Goal: Task Accomplishment & Management: Use online tool/utility

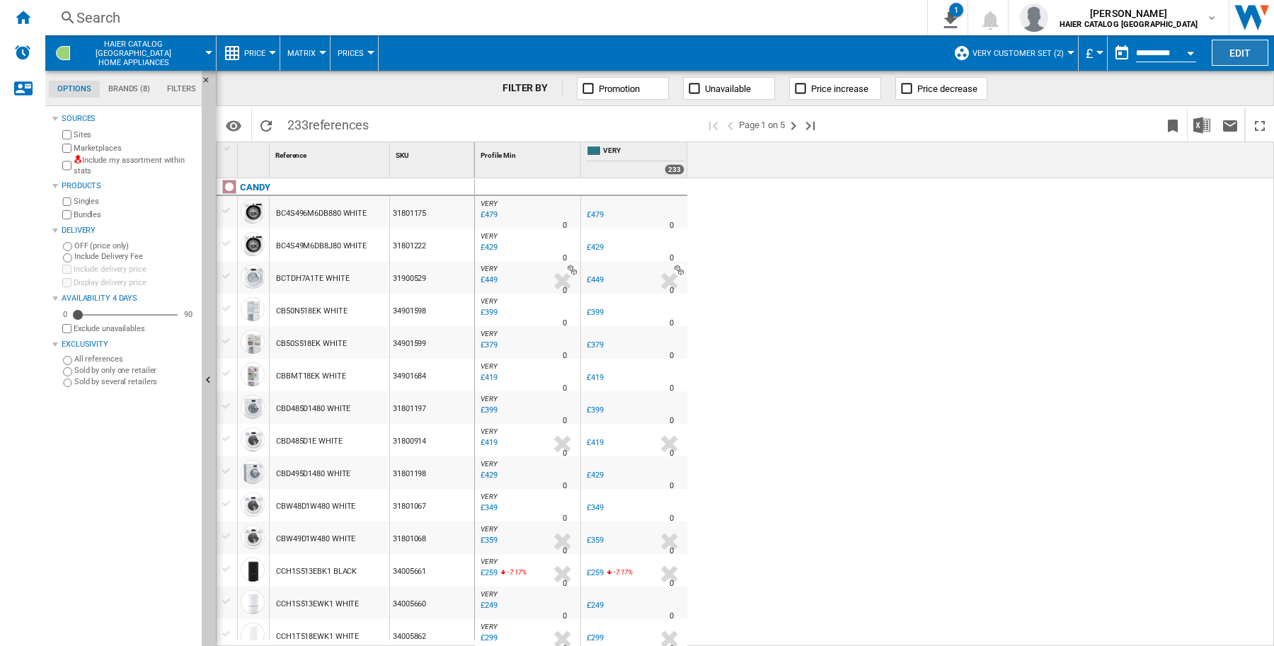
click at [1250, 47] on button "Edit" at bounding box center [1239, 53] width 57 height 26
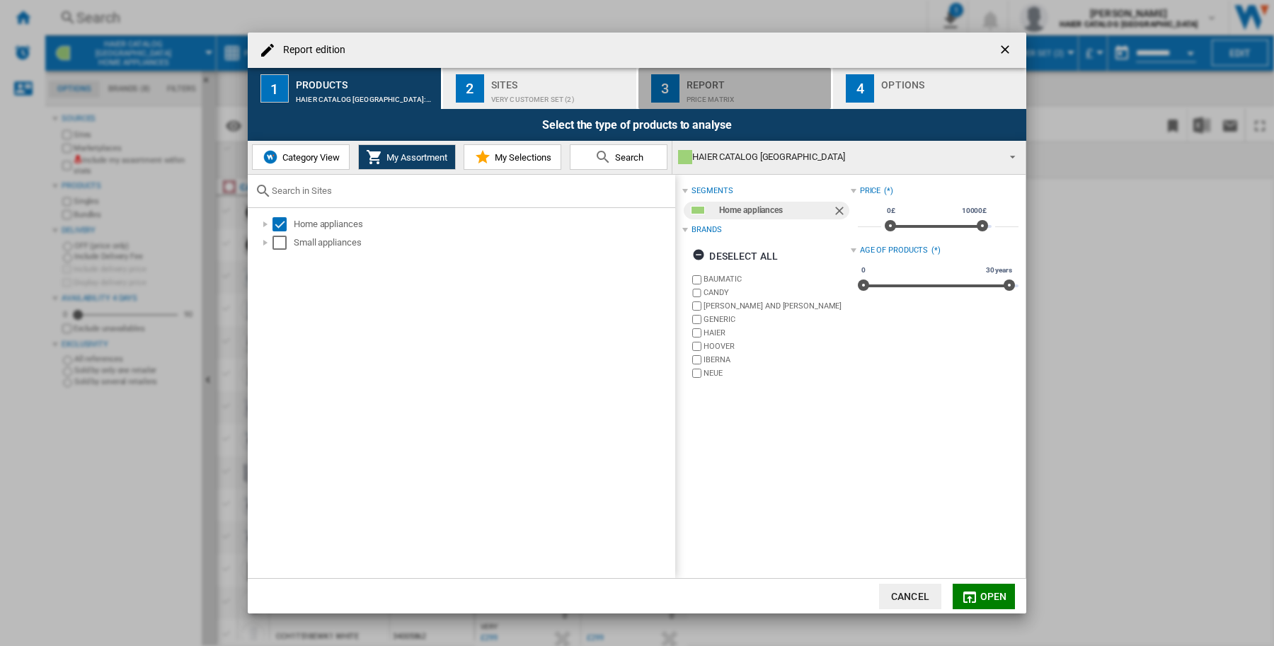
click at [757, 89] on div "Price Matrix" at bounding box center [755, 95] width 139 height 15
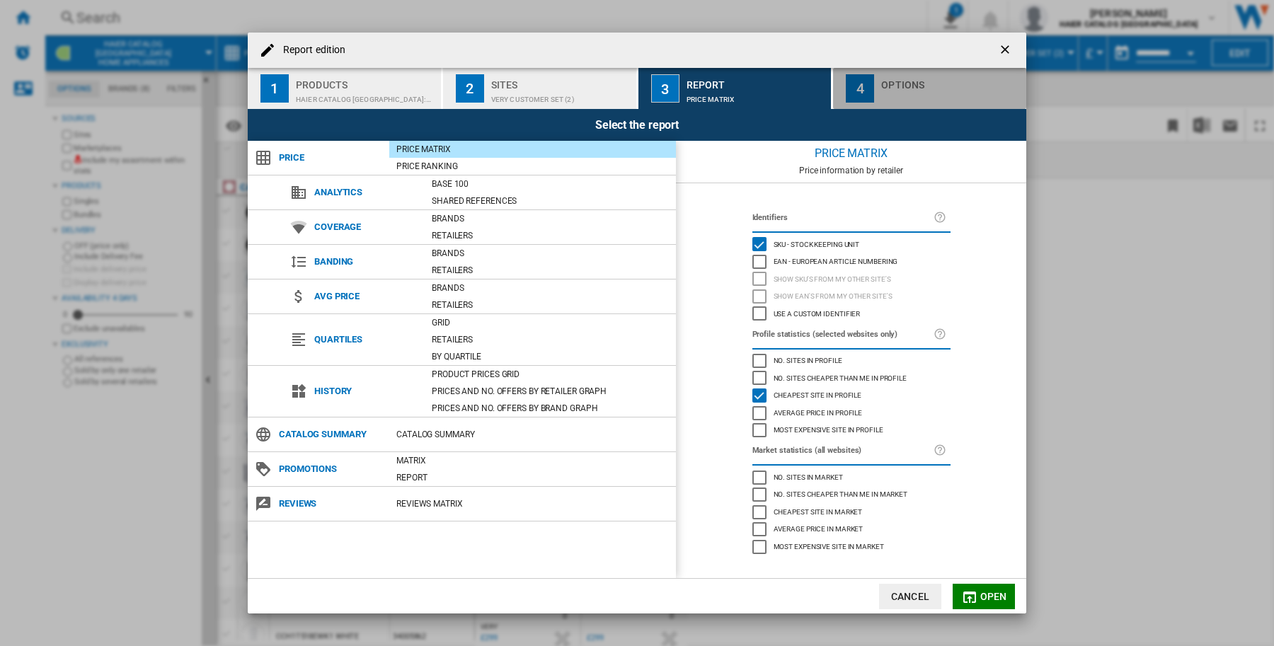
click at [921, 101] on div "Report edition ..." at bounding box center [950, 95] width 139 height 15
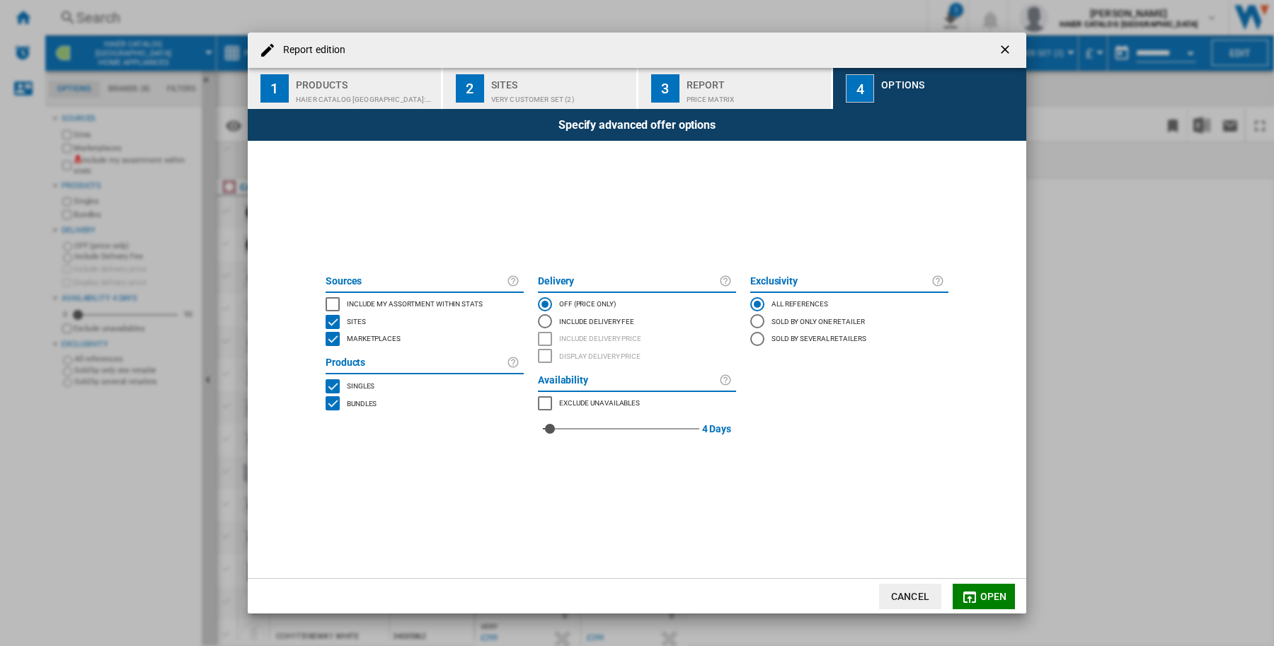
click at [543, 323] on div "Include Delivery Fee" at bounding box center [545, 321] width 14 height 14
click at [543, 322] on div "Include Delivery Fee" at bounding box center [544, 321] width 7 height 7
click at [545, 303] on div "OFF (price only)" at bounding box center [545, 304] width 14 height 14
click at [547, 337] on div "INCLUDE DELIVERY PRICE" at bounding box center [545, 339] width 14 height 14
click at [547, 323] on div "Include Delivery Fee" at bounding box center [545, 321] width 14 height 14
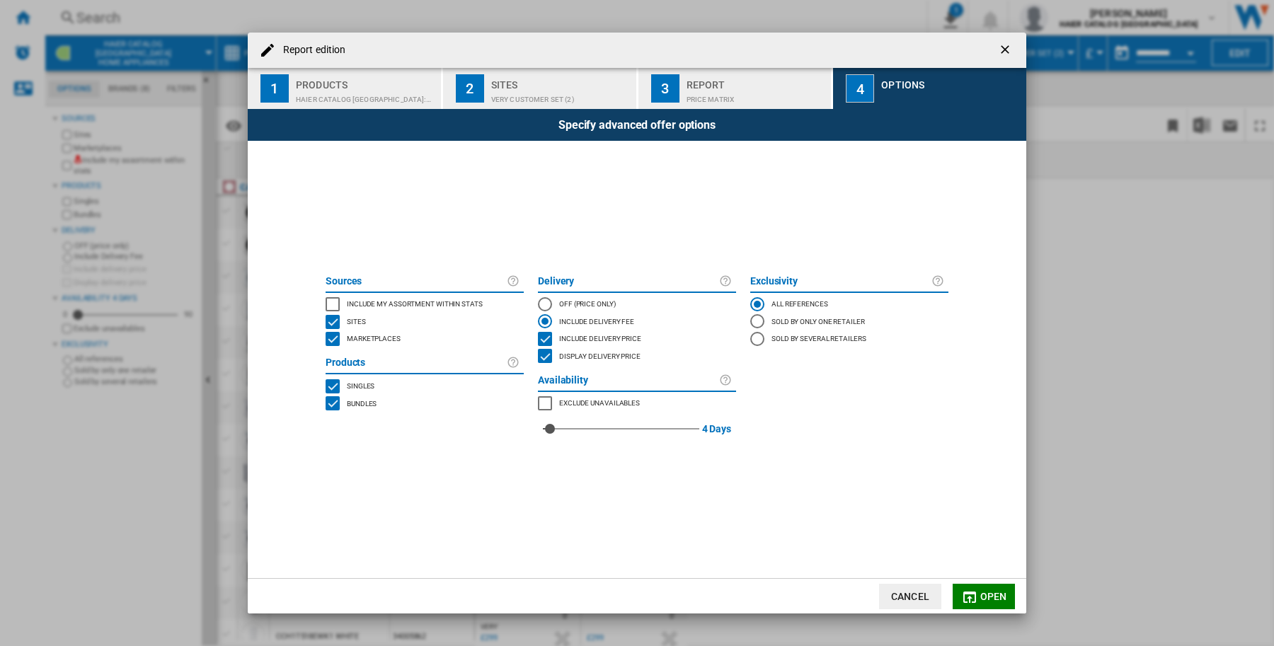
click at [546, 338] on div "INCLUDE DELIVERY PRICE" at bounding box center [545, 339] width 14 height 14
click at [975, 599] on md-icon "Report edition ..." at bounding box center [969, 597] width 17 height 17
